Goal: Task Accomplishment & Management: Manage account settings

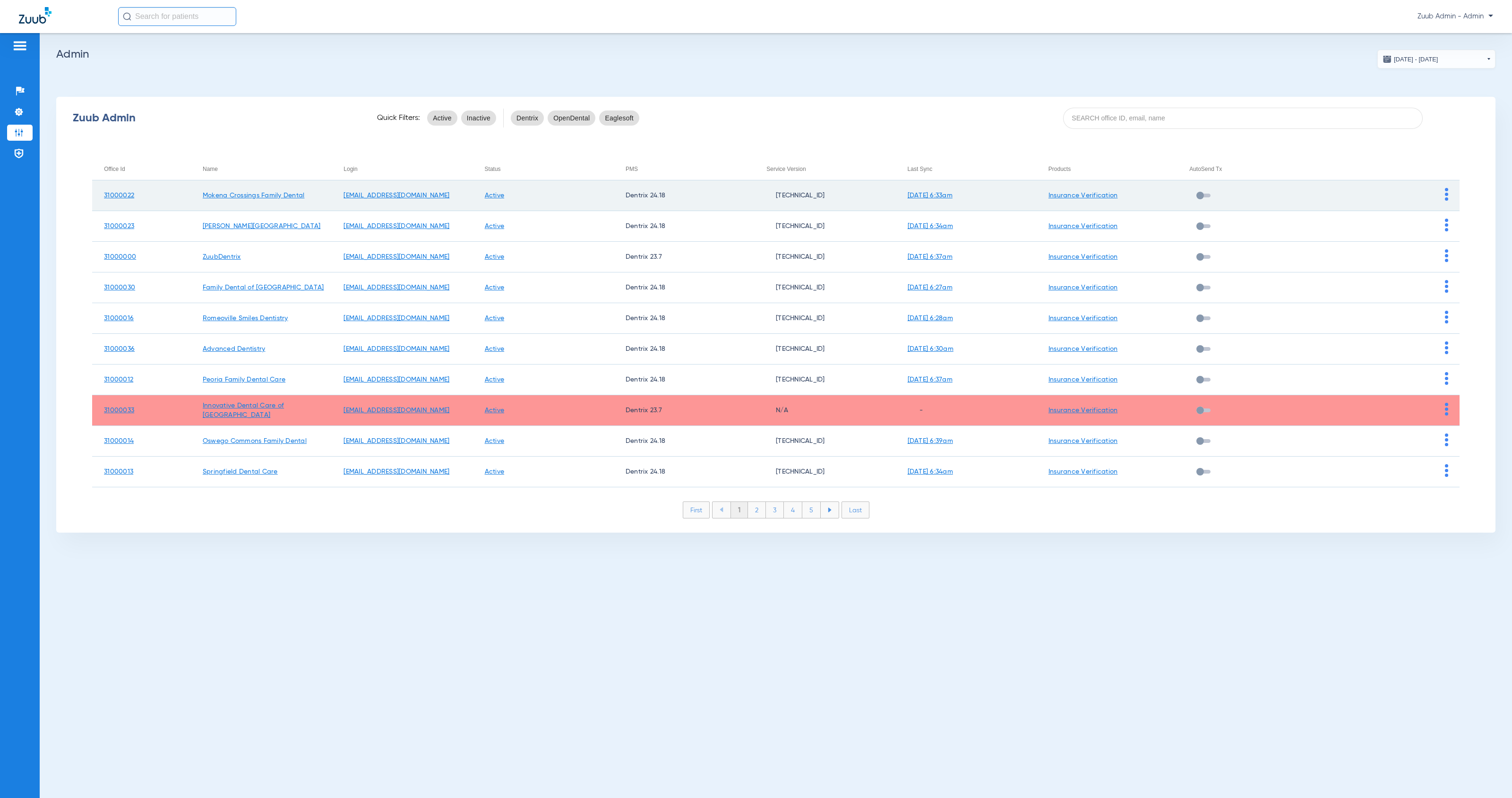
click at [1446, 194] on img at bounding box center [1447, 194] width 4 height 13
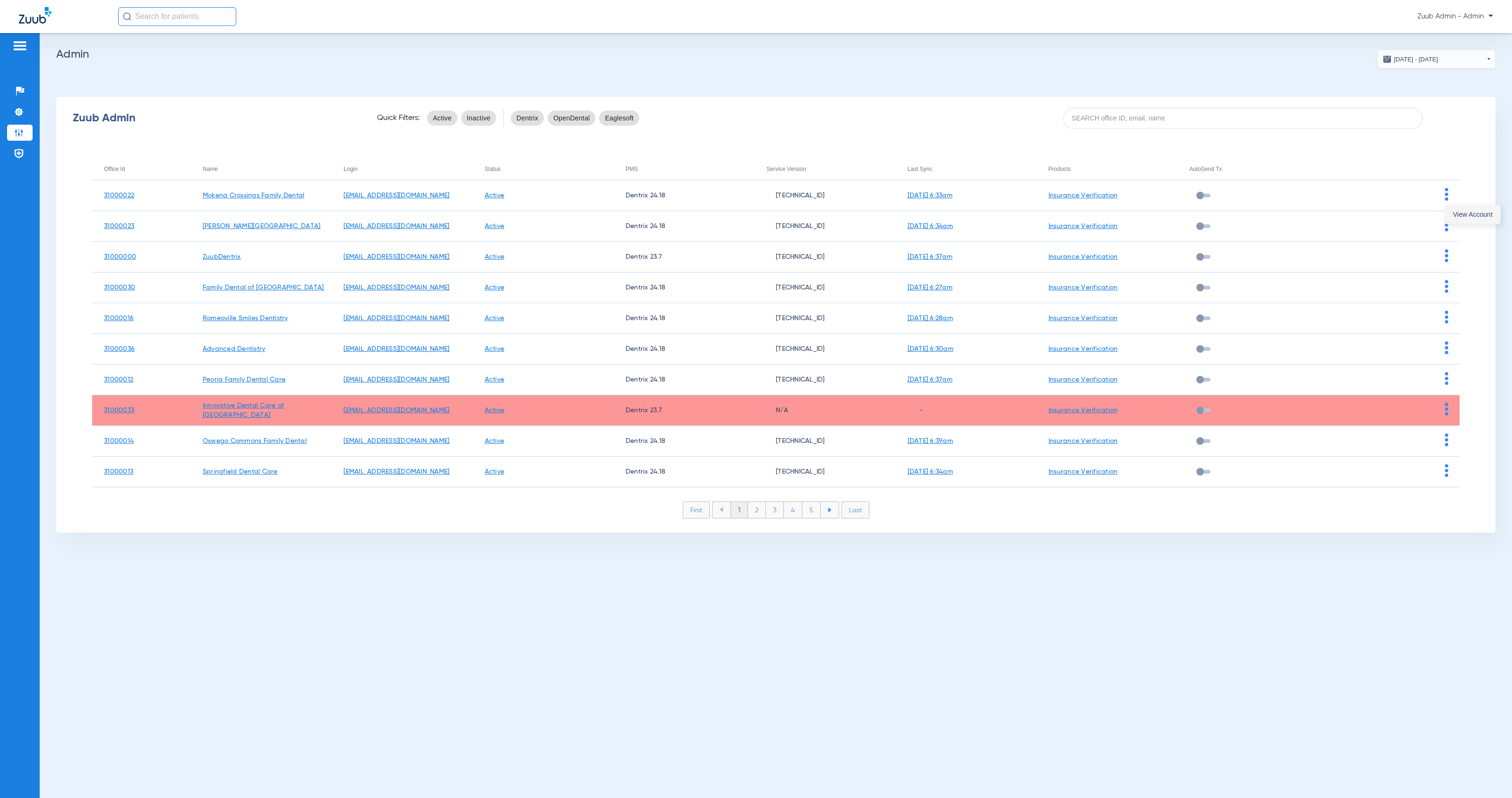
click at [1452, 217] on button "View Account" at bounding box center [1472, 214] width 55 height 19
click at [18, 165] on img at bounding box center [19, 166] width 9 height 9
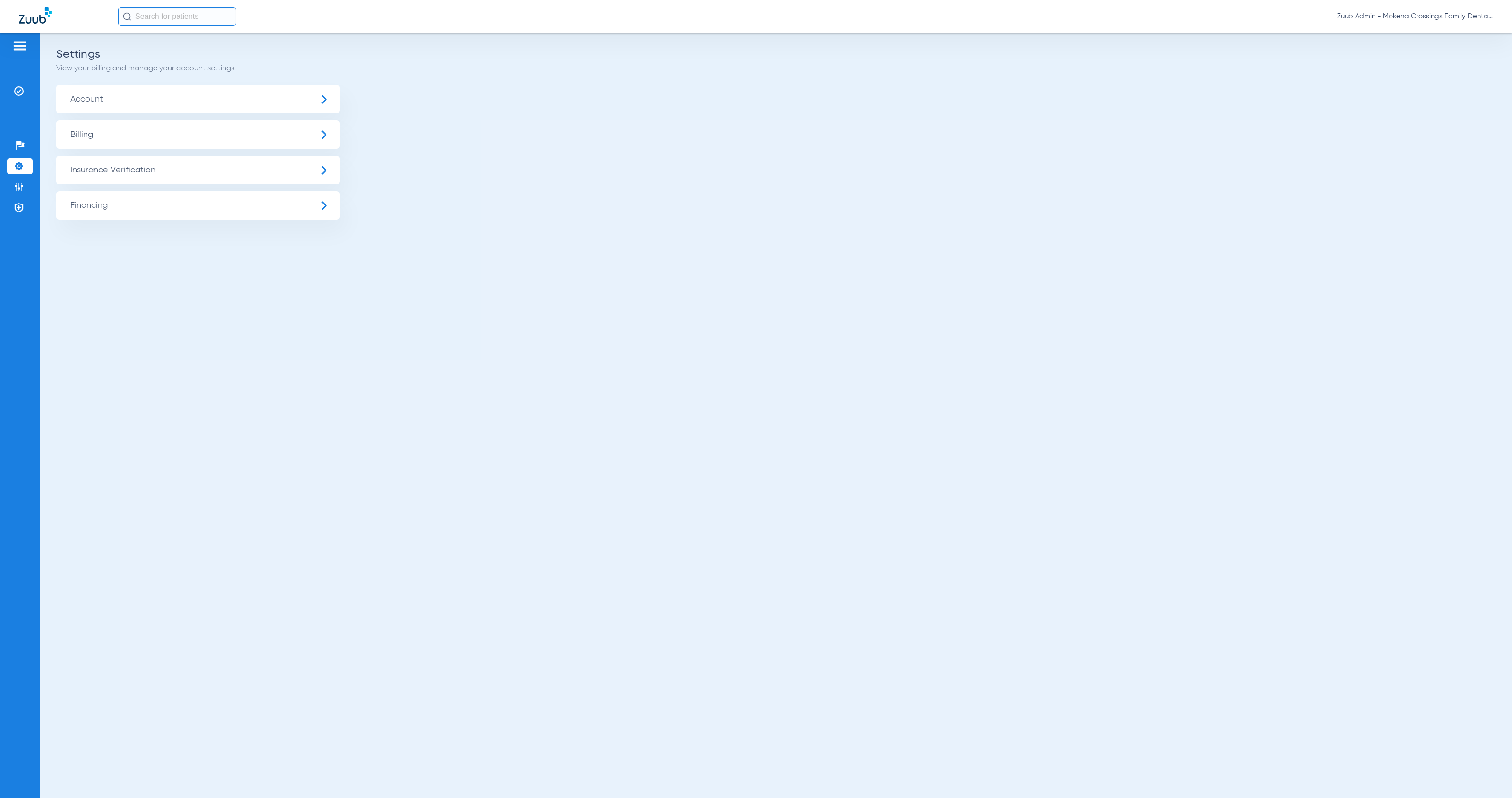
click at [147, 177] on span "Insurance Verification" at bounding box center [198, 170] width 284 height 28
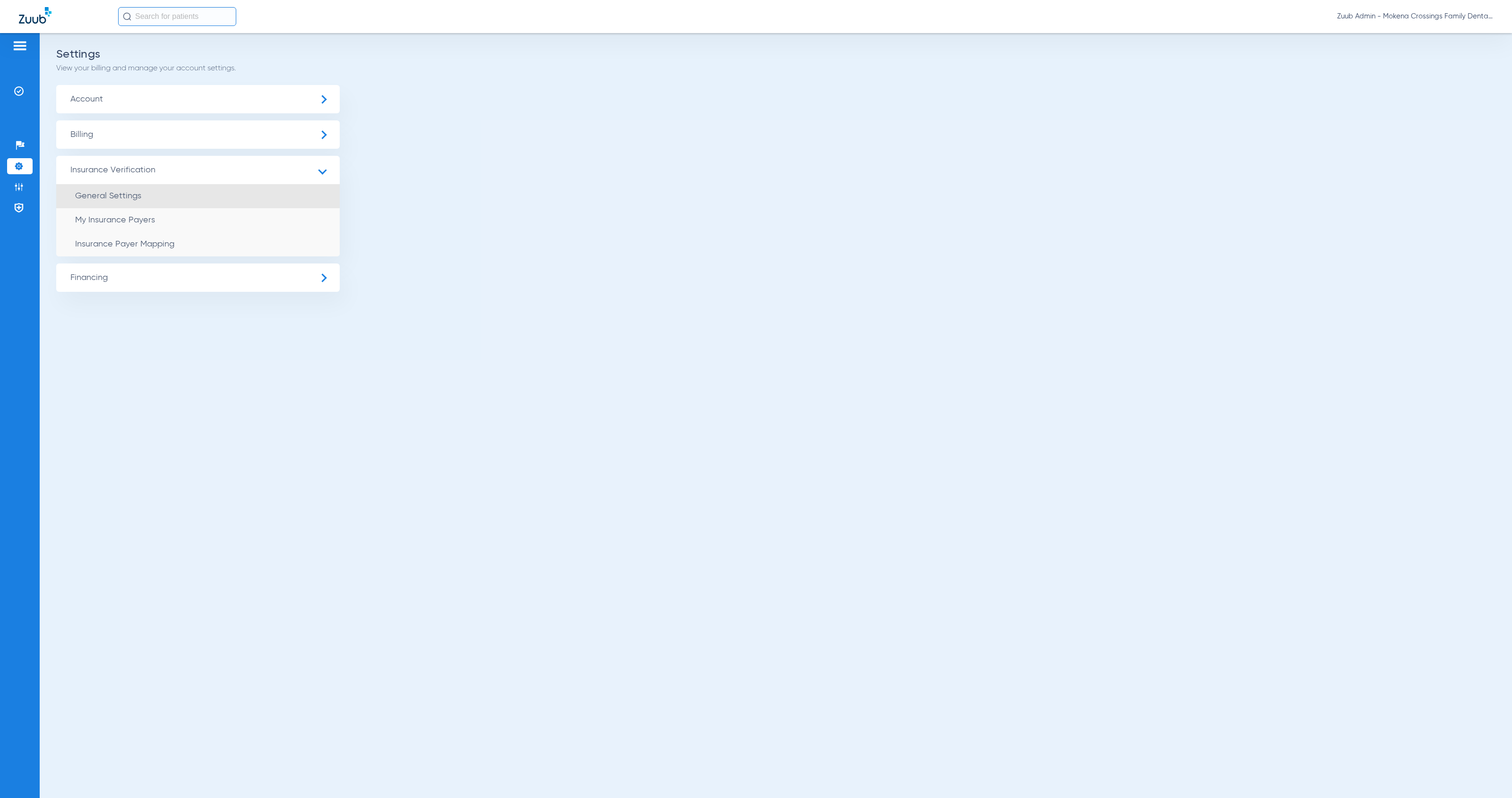
click at [149, 203] on li "General Settings" at bounding box center [198, 196] width 284 height 24
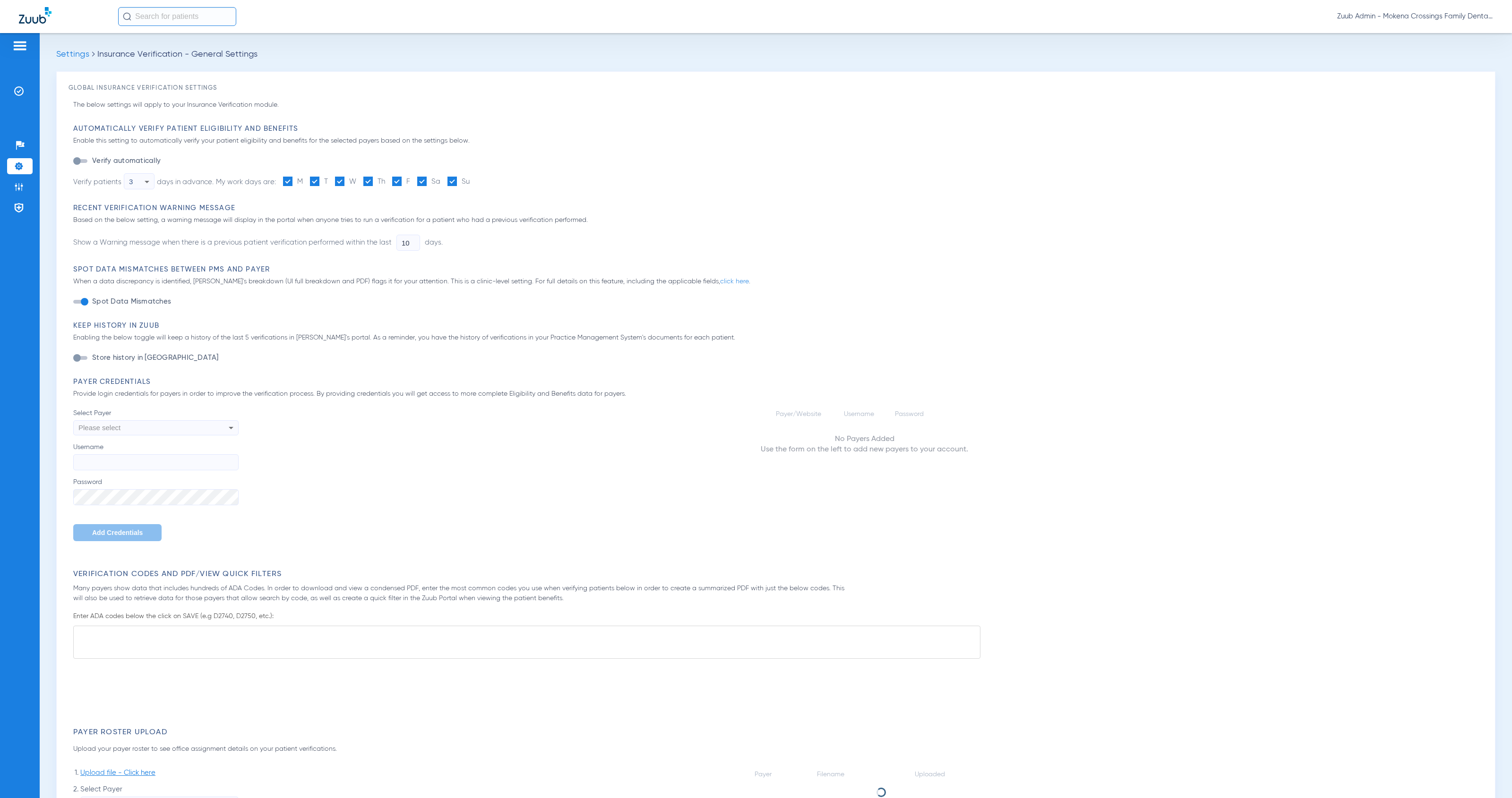
type input "1"
